Goal: Transaction & Acquisition: Purchase product/service

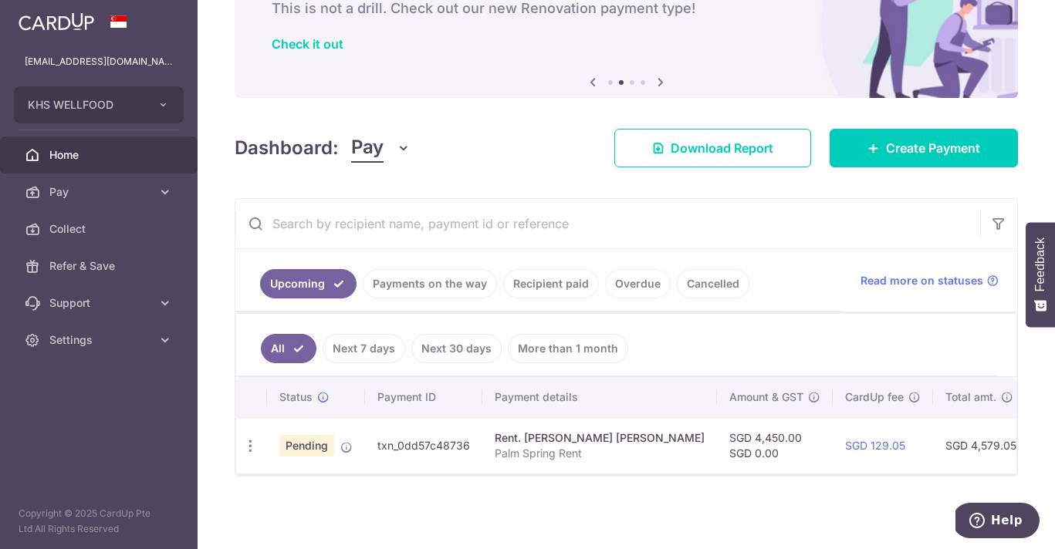
scroll to position [98, 0]
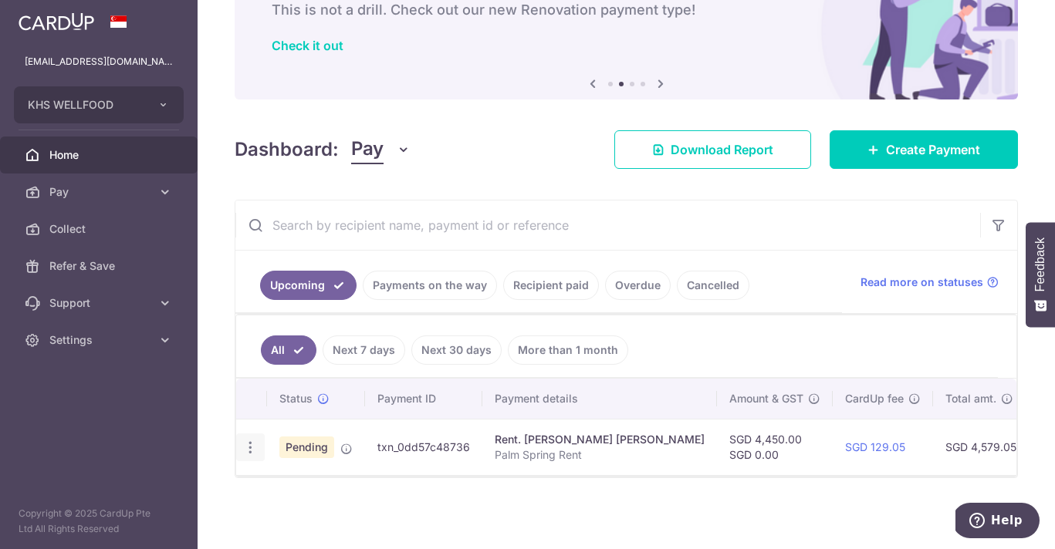
click at [249, 454] on icon "button" at bounding box center [250, 448] width 16 height 16
click at [288, 532] on span "Cancel payment" at bounding box center [332, 527] width 103 height 19
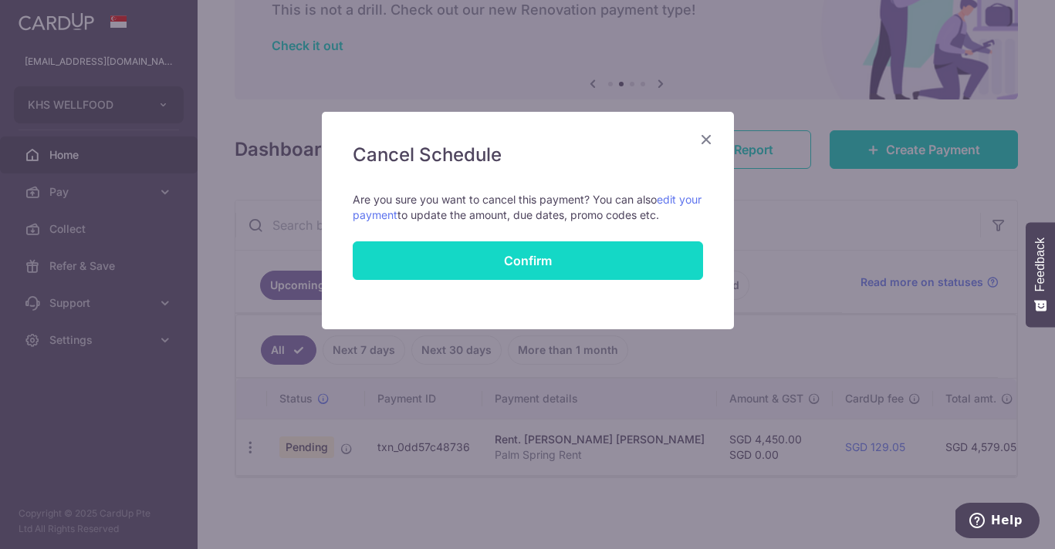
click at [481, 249] on button "Confirm" at bounding box center [528, 260] width 350 height 39
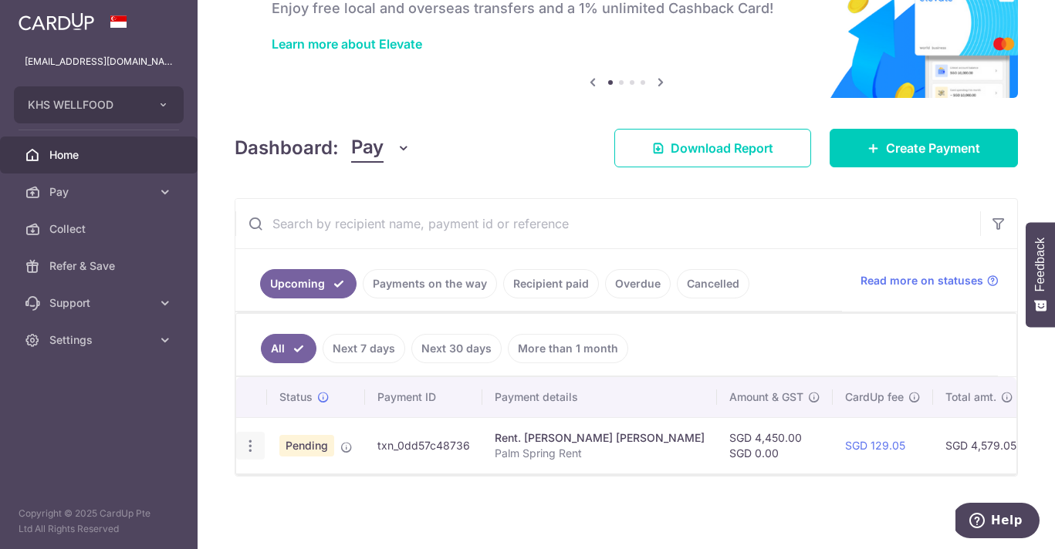
click at [254, 449] on icon "button" at bounding box center [250, 446] width 16 height 16
click at [304, 525] on span "Cancel payment" at bounding box center [332, 526] width 103 height 19
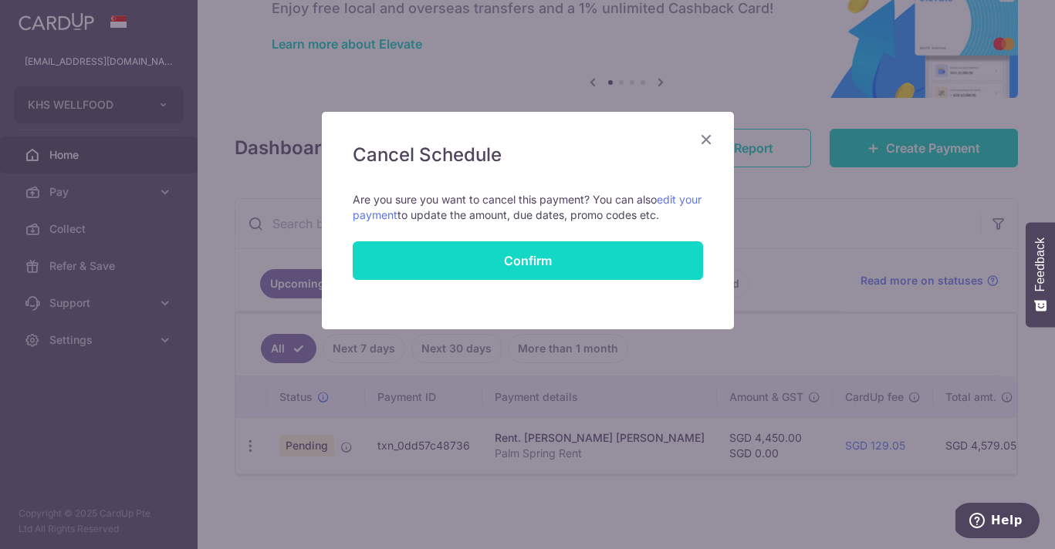
click at [490, 267] on button "Confirm" at bounding box center [528, 260] width 350 height 39
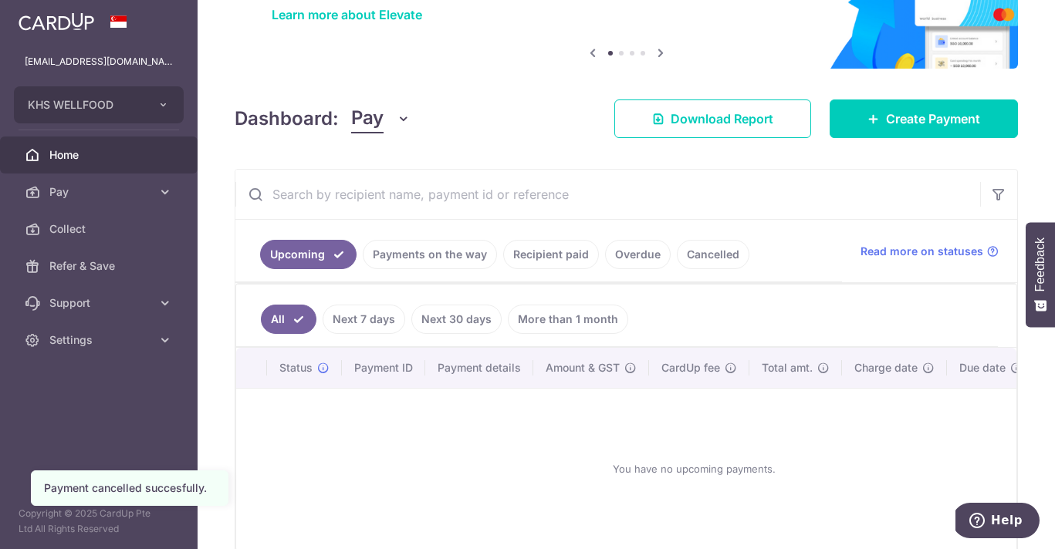
scroll to position [143, 0]
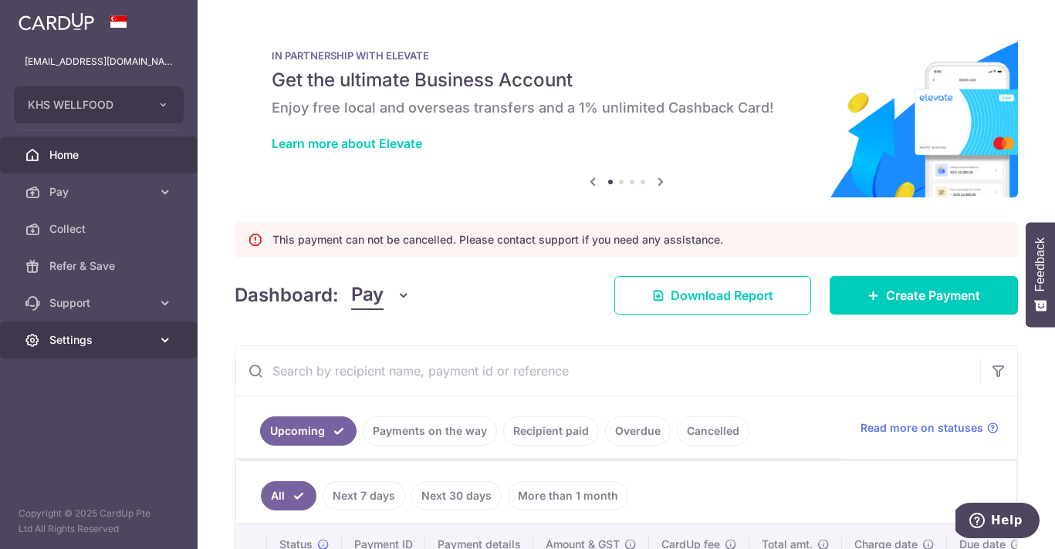
click at [117, 334] on span "Settings" at bounding box center [100, 340] width 102 height 15
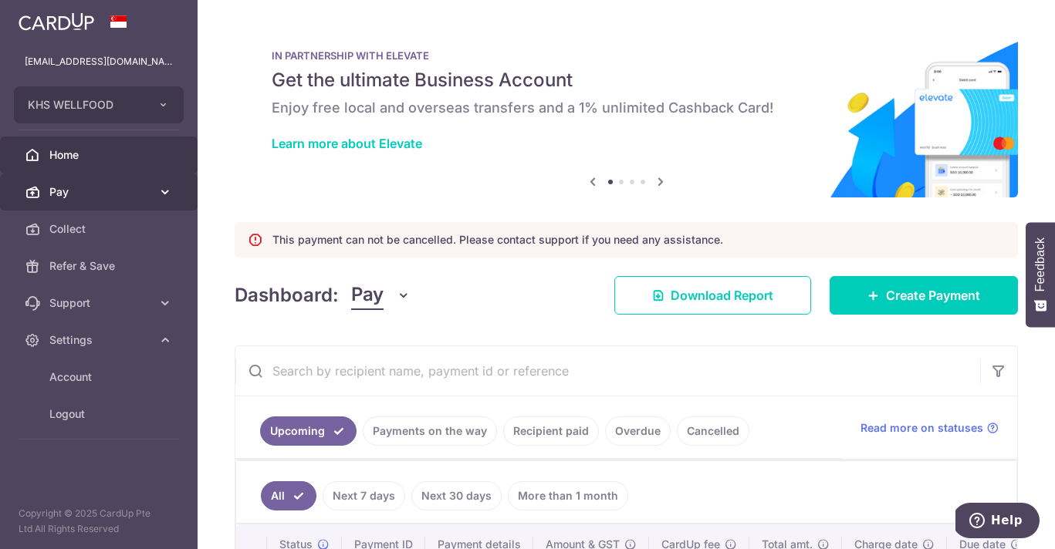
click at [154, 195] on link "Pay" at bounding box center [98, 192] width 197 height 37
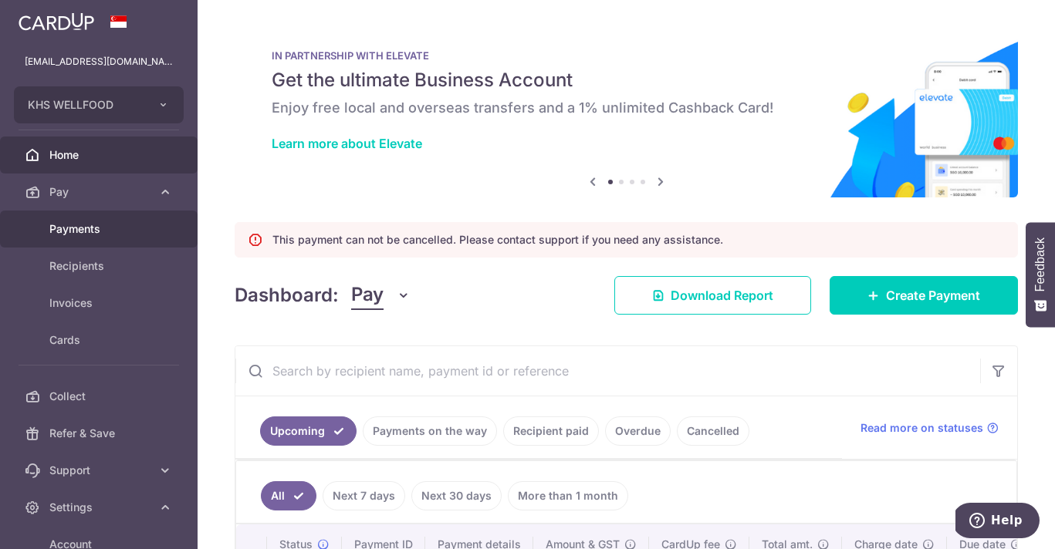
click at [137, 235] on span "Payments" at bounding box center [100, 228] width 102 height 15
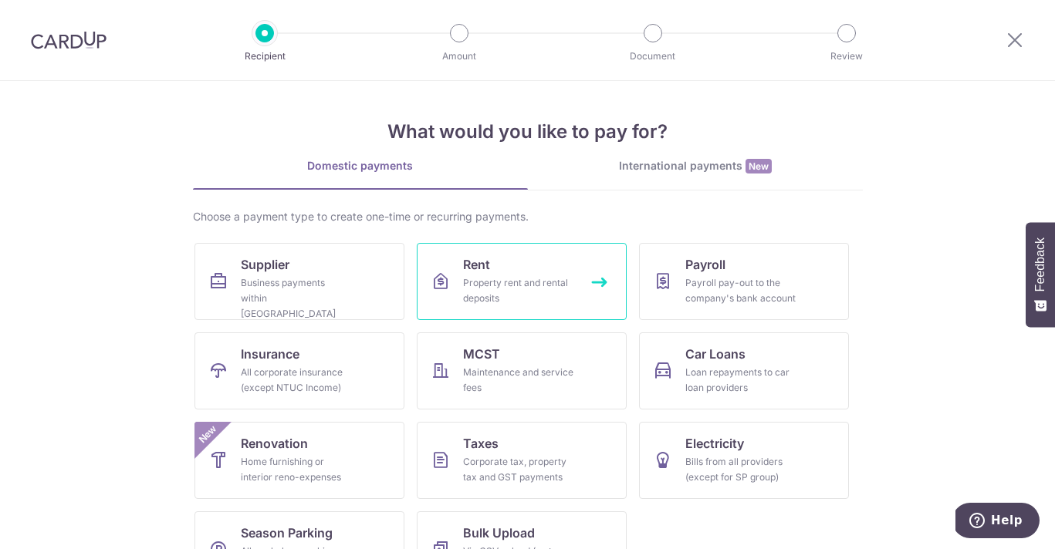
click at [486, 289] on div "Property rent and rental deposits" at bounding box center [518, 290] width 111 height 31
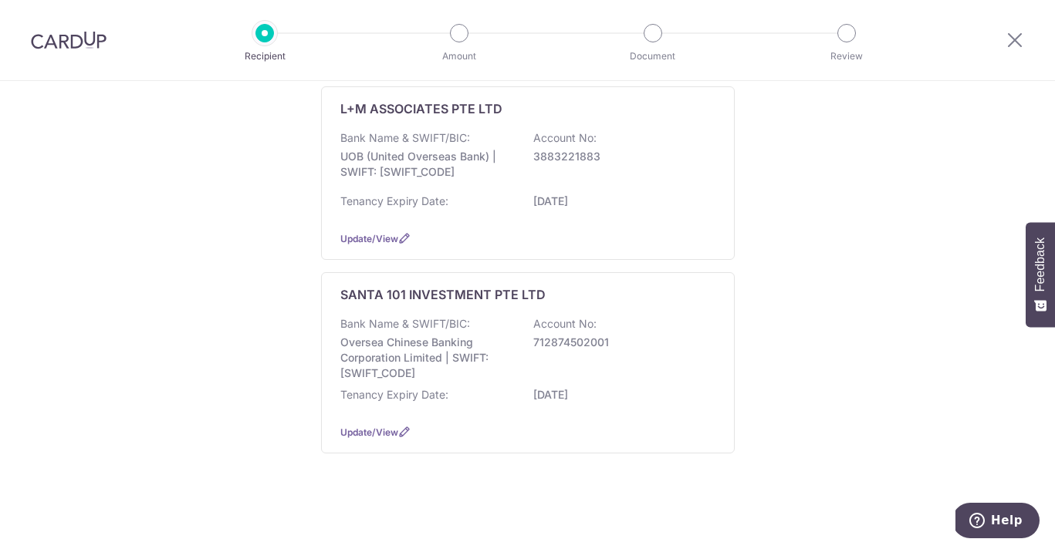
scroll to position [593, 0]
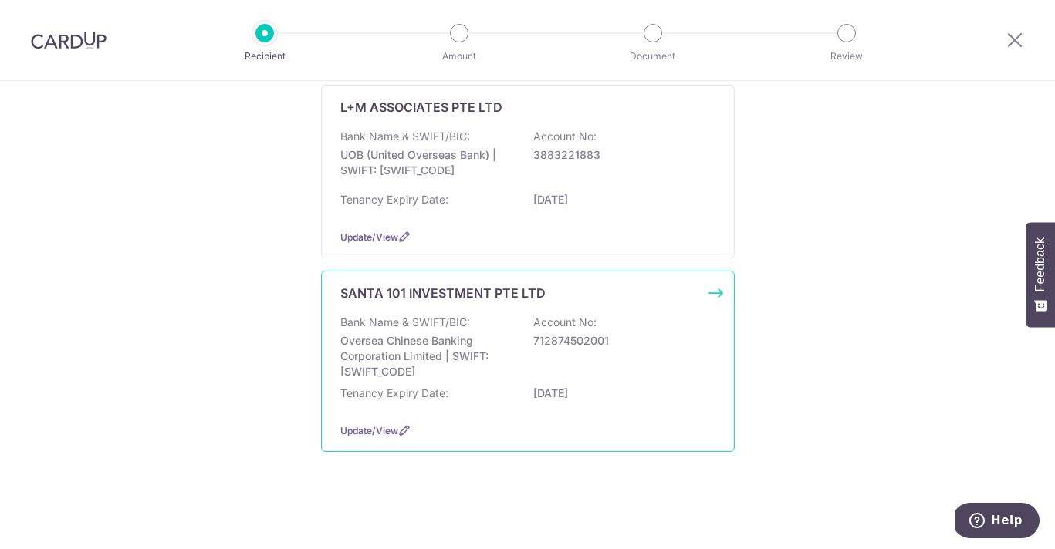
click at [485, 323] on div "Bank Name & SWIFT/BIC: Oversea Chinese Banking Corporation Limited | SWIFT: OCB…" at bounding box center [527, 347] width 375 height 65
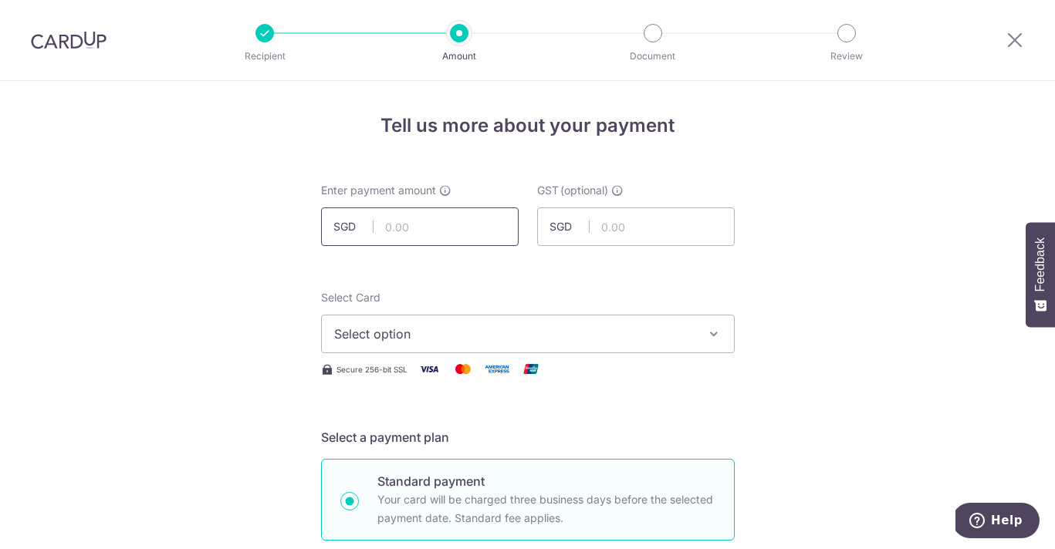
click at [461, 228] on input "text" at bounding box center [419, 227] width 197 height 39
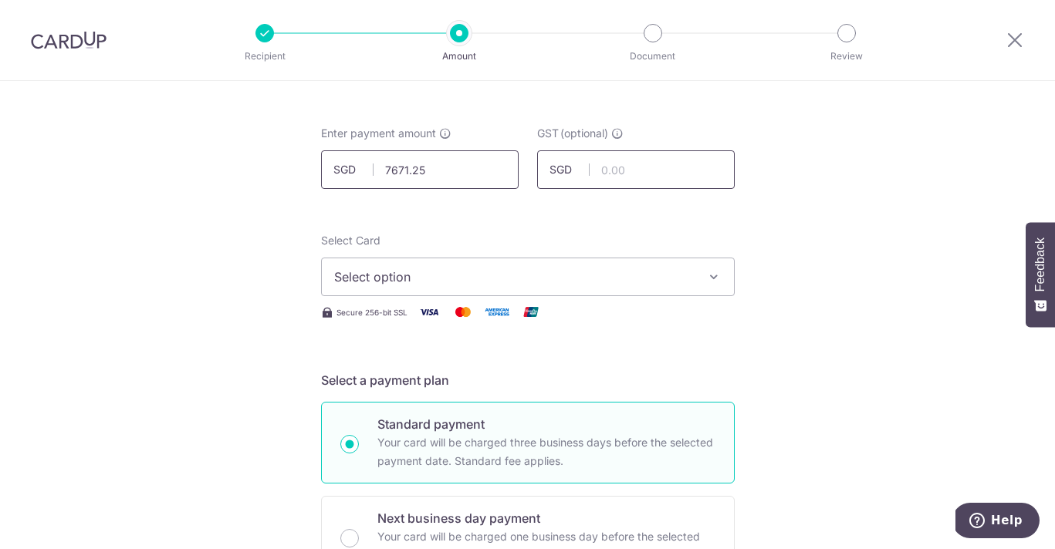
scroll to position [59, 0]
type input "7,671.25"
click at [617, 274] on span "Select option" at bounding box center [514, 274] width 360 height 19
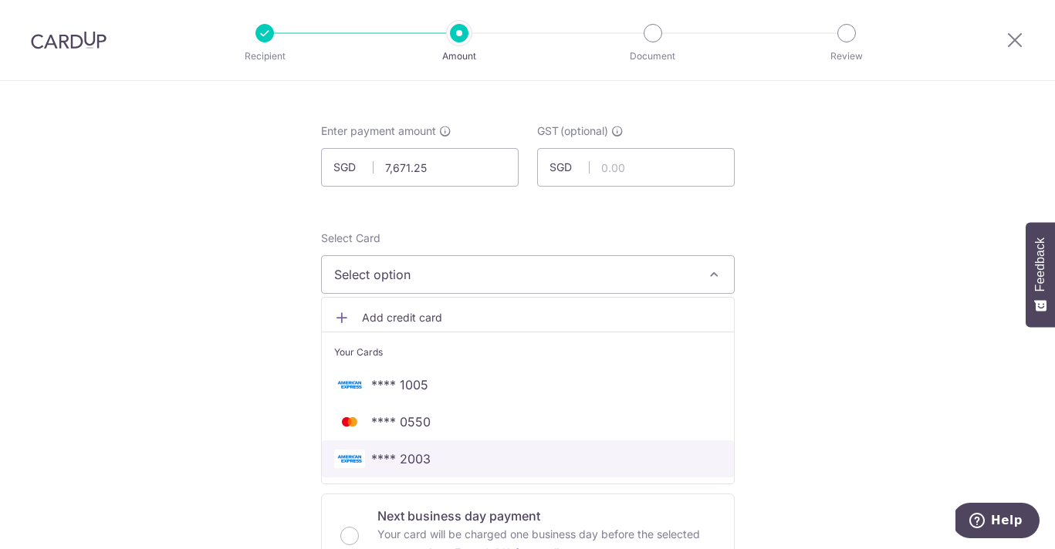
click at [558, 452] on span "**** 2003" at bounding box center [527, 459] width 387 height 19
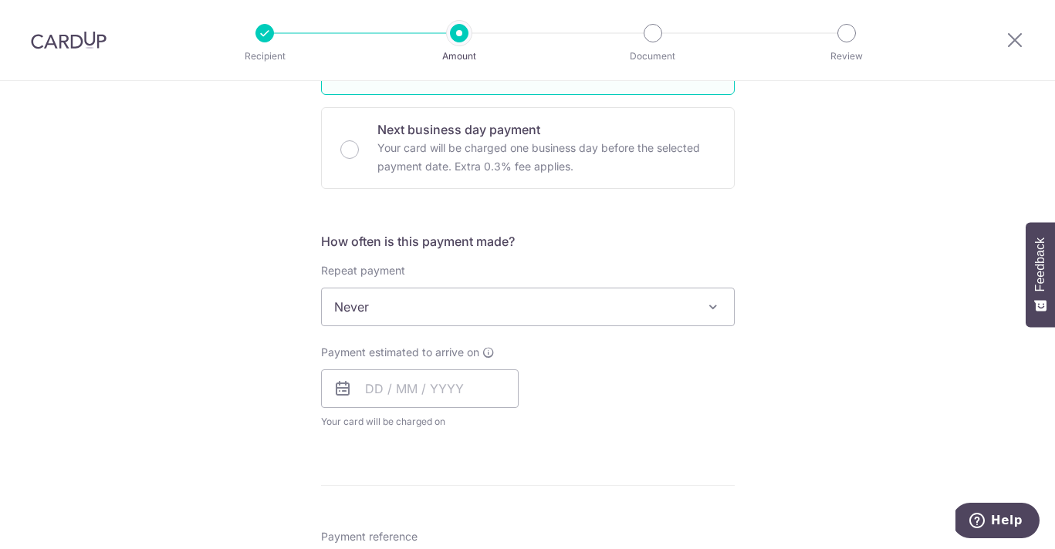
scroll to position [449, 0]
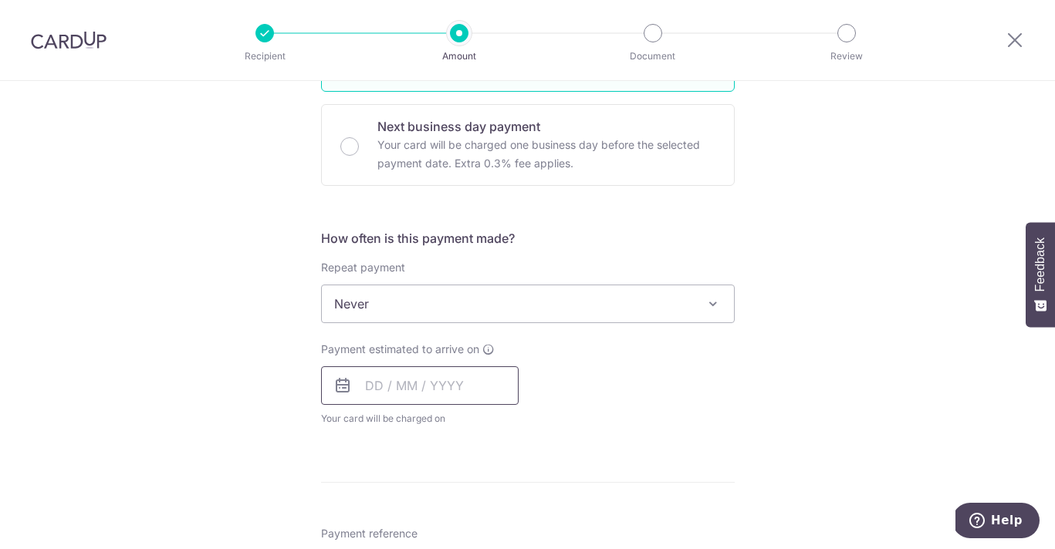
click at [488, 385] on input "text" at bounding box center [419, 385] width 197 height 39
click at [505, 501] on link "5" at bounding box center [507, 495] width 25 height 25
type input "05/09/2025"
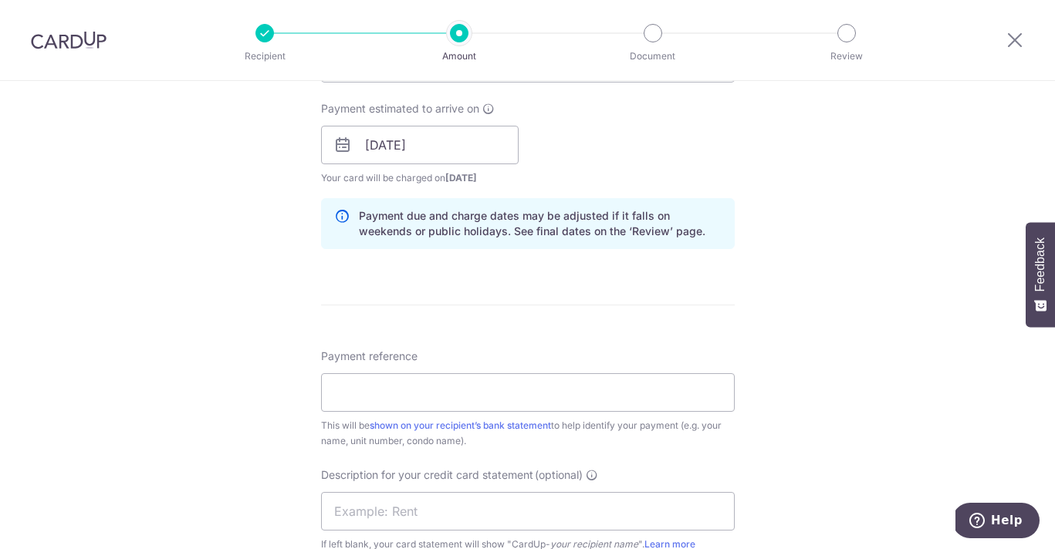
scroll to position [691, 0]
click at [653, 398] on input "Payment reference" at bounding box center [528, 391] width 414 height 39
type input "40B Boat Quay"
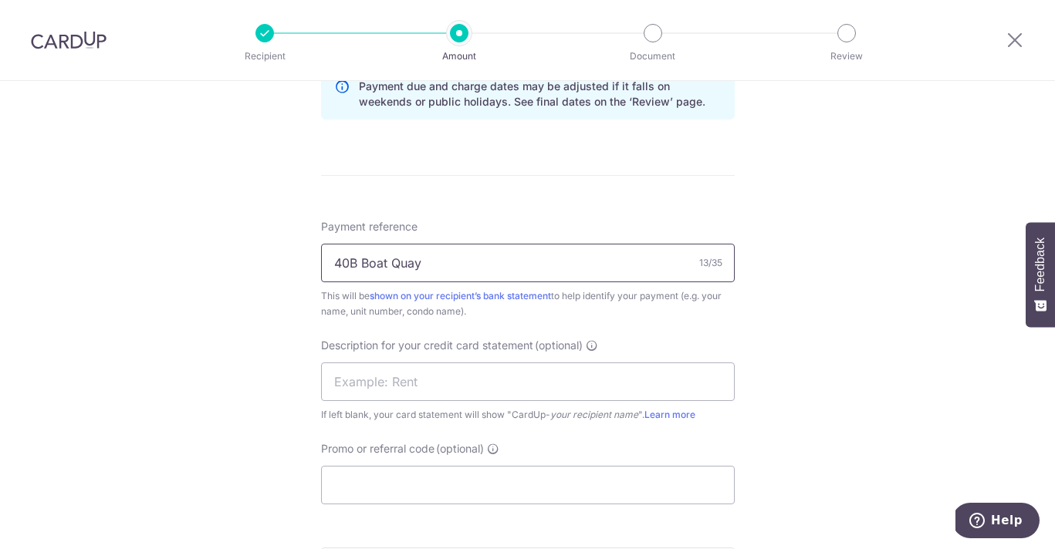
scroll to position [822, 0]
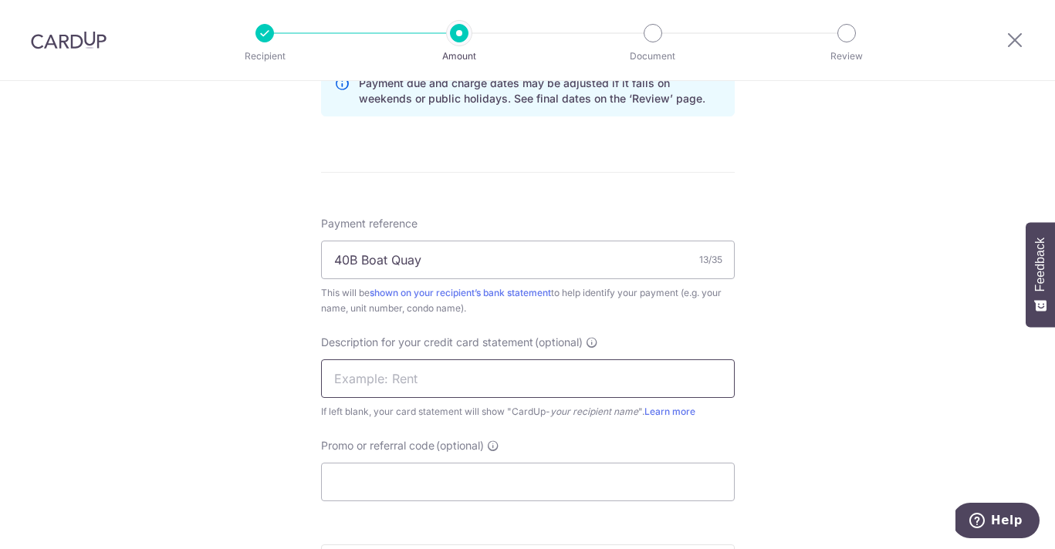
click at [478, 385] on input "text" at bounding box center [528, 379] width 414 height 39
type input "RENT"
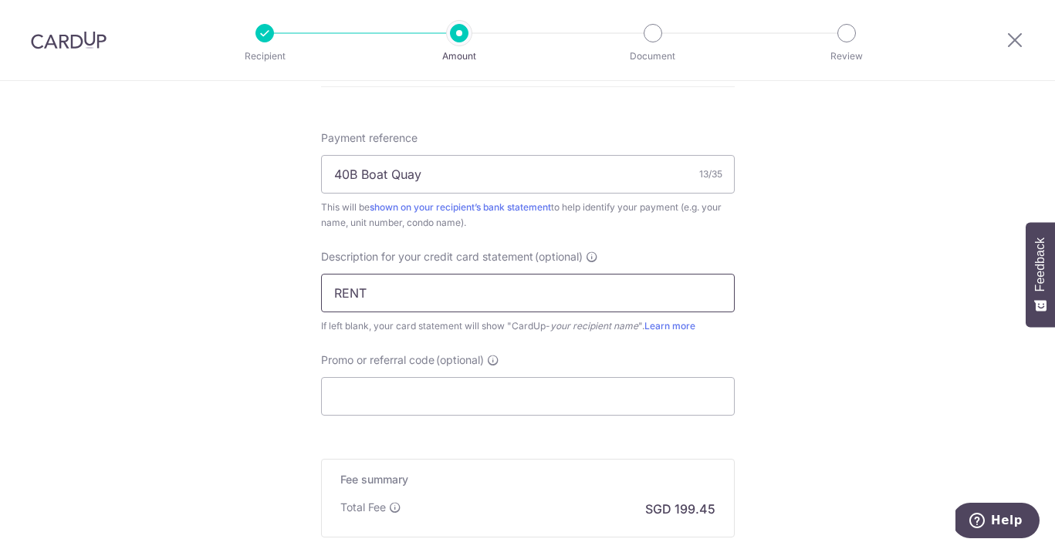
scroll to position [911, 0]
click at [484, 395] on input "Promo or referral code (optional)" at bounding box center [528, 393] width 414 height 39
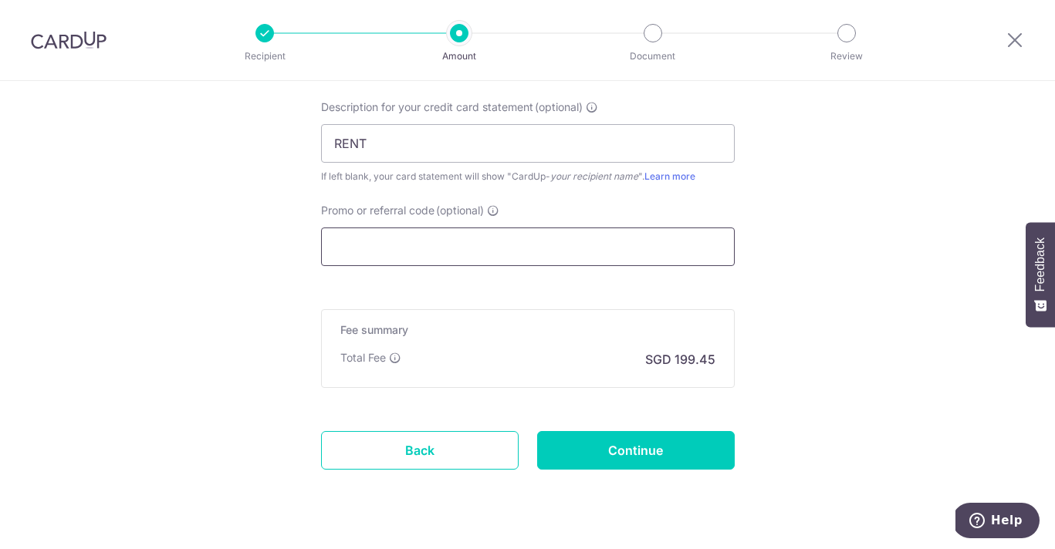
scroll to position [1059, 0]
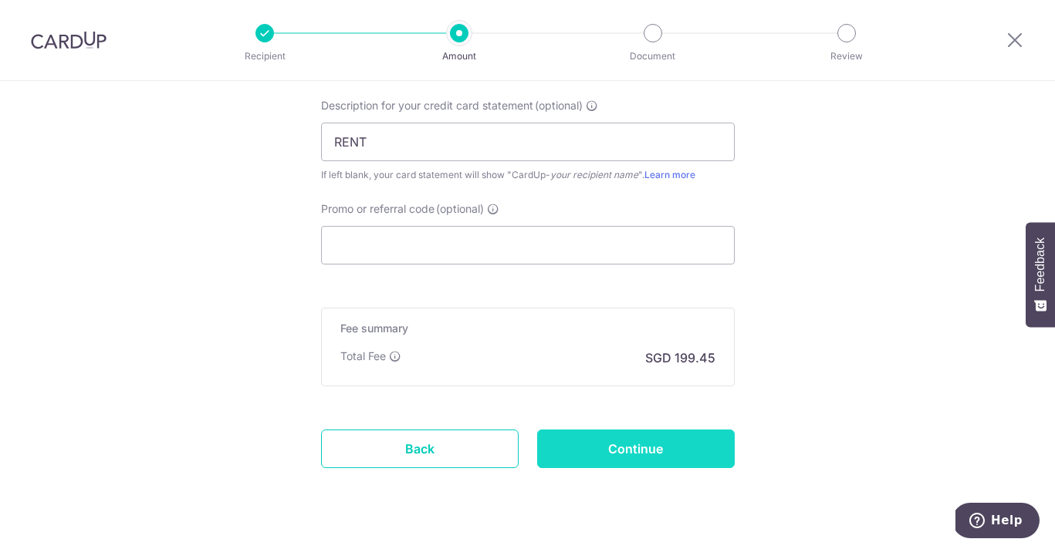
click at [603, 447] on input "Continue" at bounding box center [635, 449] width 197 height 39
type input "Create Schedule"
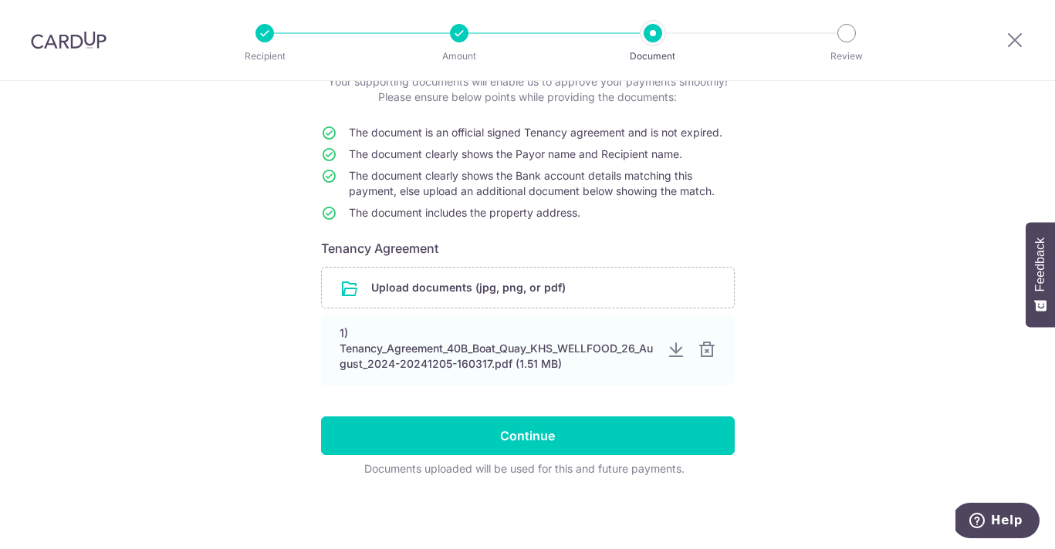
scroll to position [109, 0]
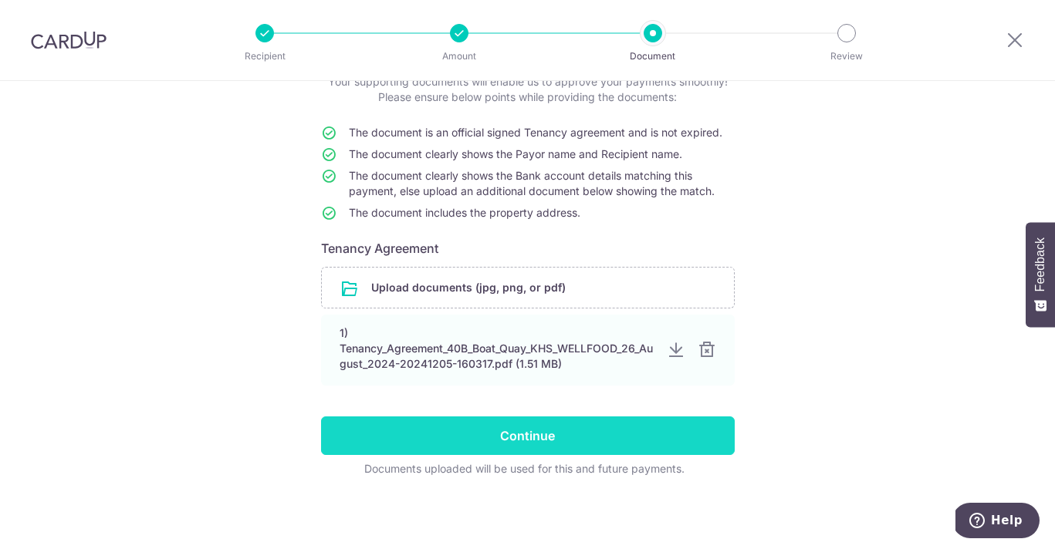
click at [590, 446] on input "Continue" at bounding box center [528, 436] width 414 height 39
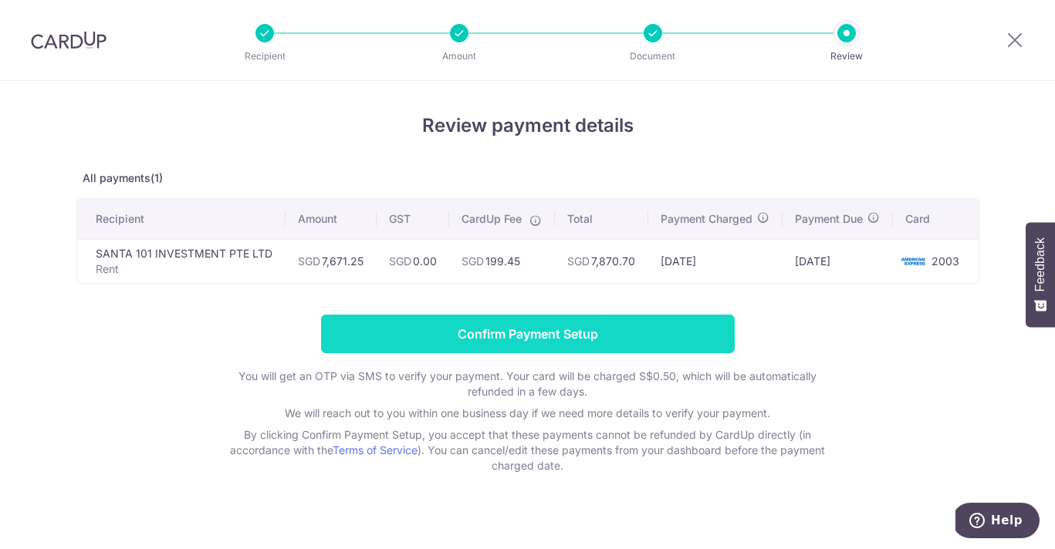
click at [592, 352] on input "Confirm Payment Setup" at bounding box center [528, 334] width 414 height 39
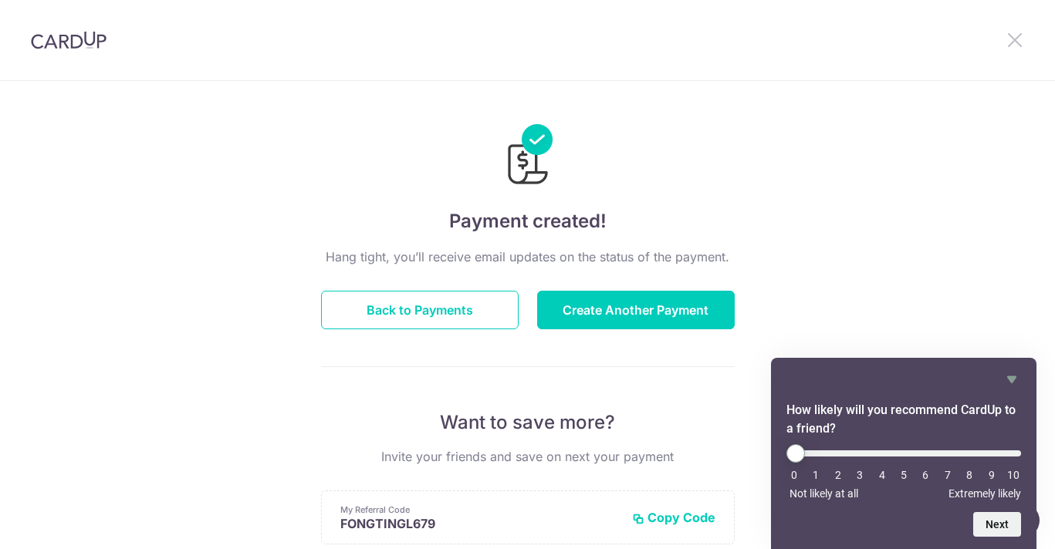
click at [1013, 43] on icon at bounding box center [1014, 39] width 19 height 19
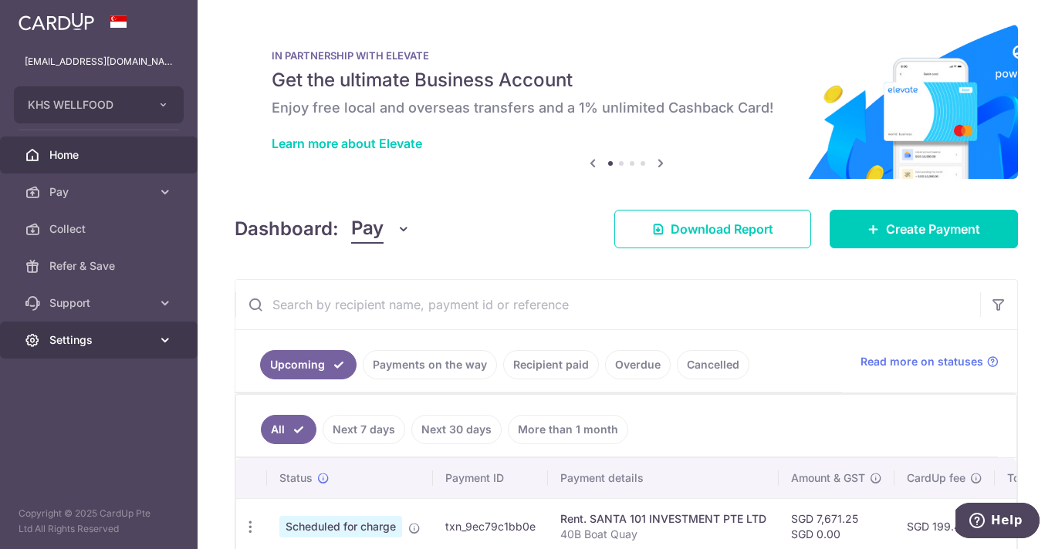
click at [98, 345] on span "Settings" at bounding box center [100, 340] width 102 height 15
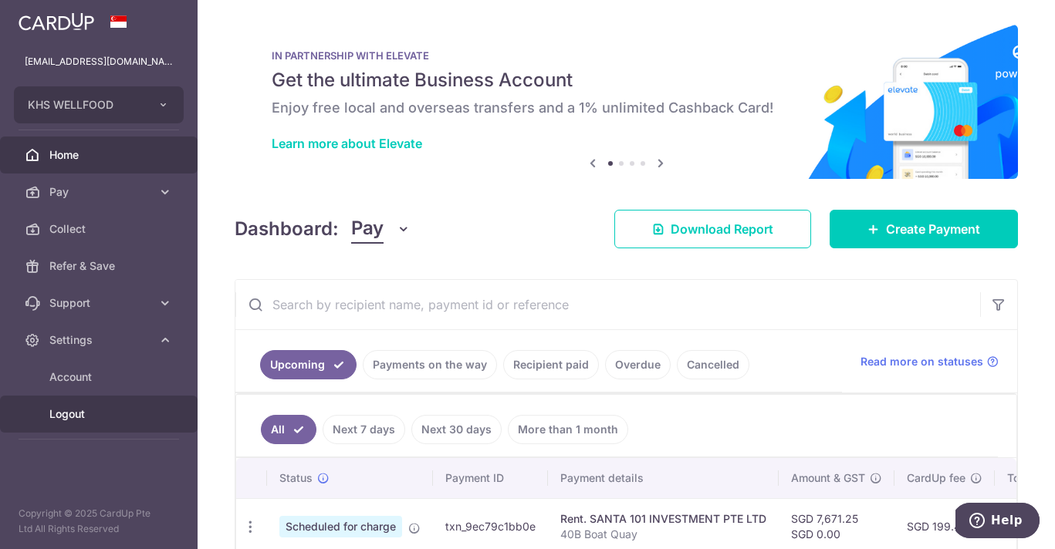
click at [95, 422] on link "Logout" at bounding box center [98, 414] width 197 height 37
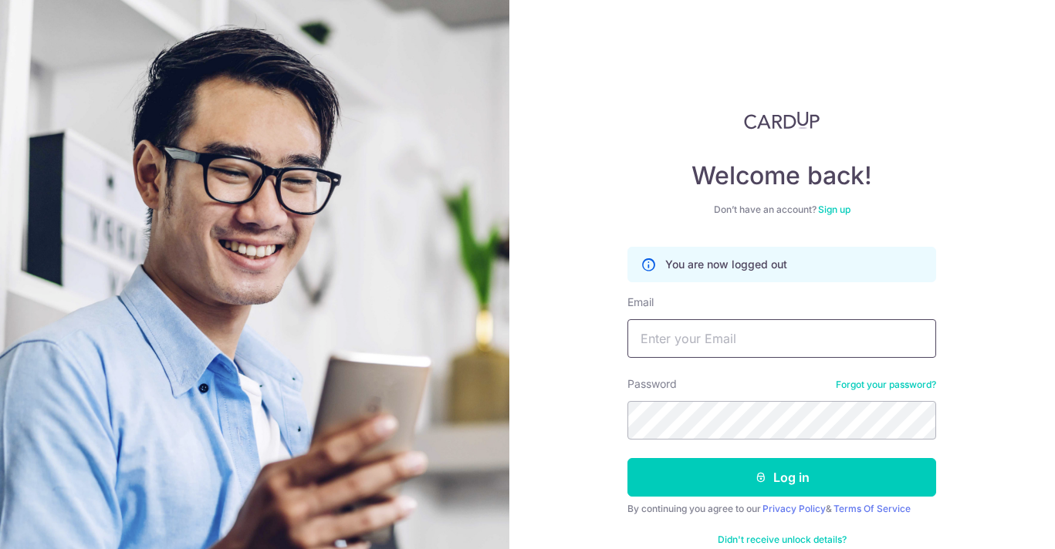
click at [713, 341] on input "Email" at bounding box center [781, 338] width 309 height 39
type input "[EMAIL_ADDRESS][DOMAIN_NAME]"
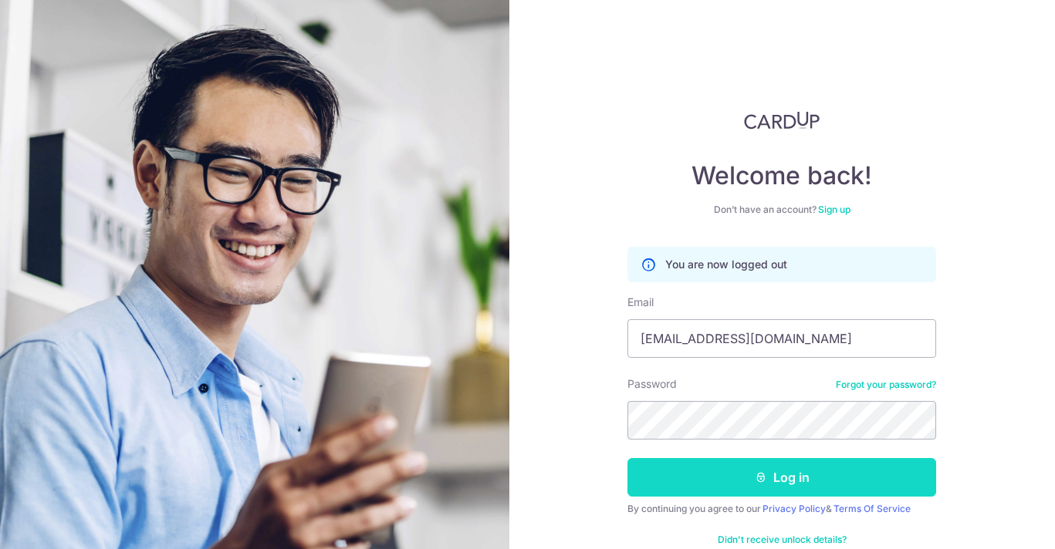
click at [728, 484] on button "Log in" at bounding box center [781, 477] width 309 height 39
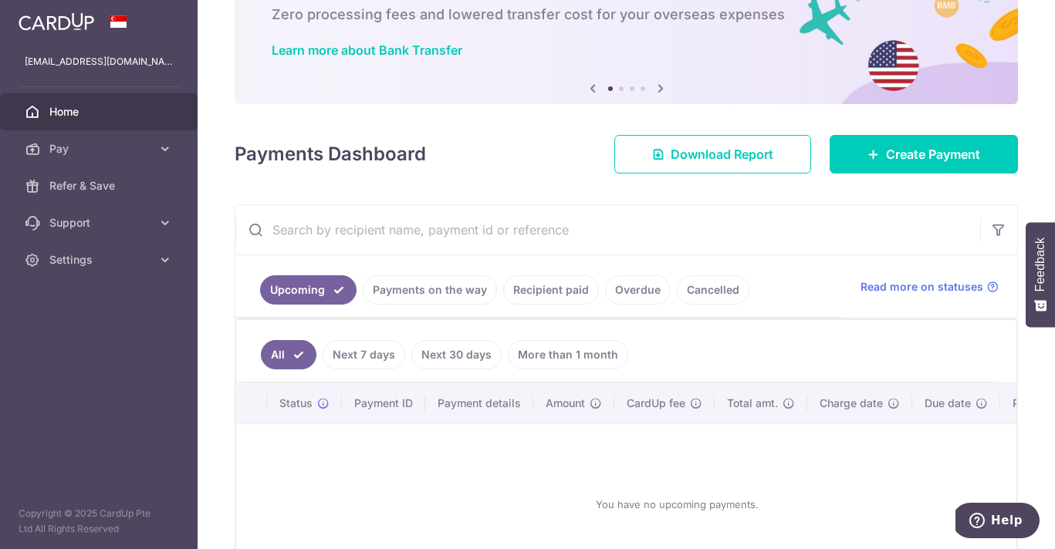
scroll to position [204, 0]
